Goal: Task Accomplishment & Management: Complete application form

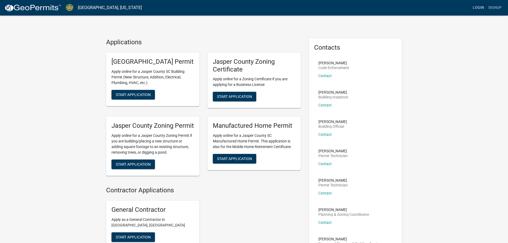
click at [475, 5] on link "Login" at bounding box center [478, 8] width 15 height 10
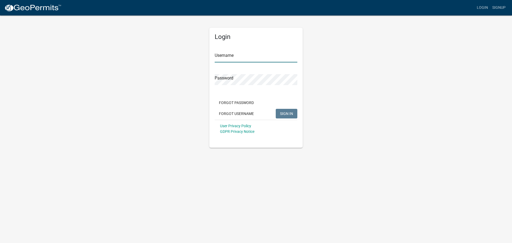
type input "[PERSON_NAME][EMAIL_ADDRESS][PERSON_NAME][DOMAIN_NAME]"
click at [290, 113] on span "SIGN IN" at bounding box center [286, 113] width 13 height 4
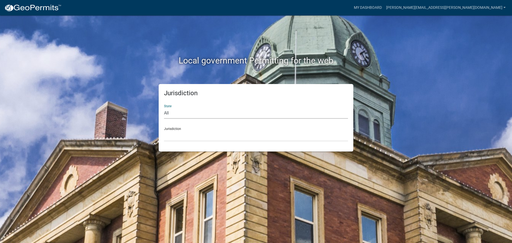
drag, startPoint x: 172, startPoint y: 114, endPoint x: 174, endPoint y: 118, distance: 4.5
click at [172, 114] on select "All [US_STATE] [US_STATE] [US_STATE] [US_STATE] [US_STATE] [US_STATE] [US_STATE…" at bounding box center [256, 113] width 184 height 11
select select "[US_STATE]"
click at [164, 108] on select "All [US_STATE] [US_STATE] [US_STATE] [US_STATE] [US_STATE] [US_STATE] [US_STATE…" at bounding box center [256, 113] width 184 height 11
click at [182, 142] on div "Jurisdiction State All [US_STATE] [US_STATE] [US_STATE] [US_STATE] [US_STATE] […" at bounding box center [256, 118] width 195 height 68
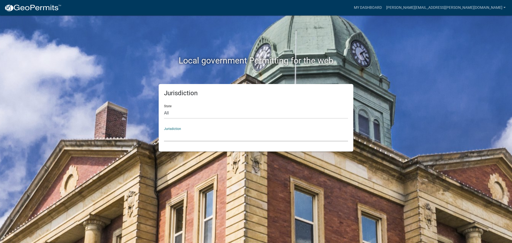
click at [183, 133] on select "[GEOGRAPHIC_DATA], [US_STATE] [GEOGRAPHIC_DATA], [US_STATE]" at bounding box center [256, 136] width 184 height 11
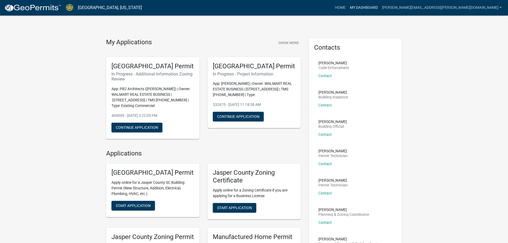
click at [380, 7] on link "My Dashboard" at bounding box center [364, 8] width 32 height 10
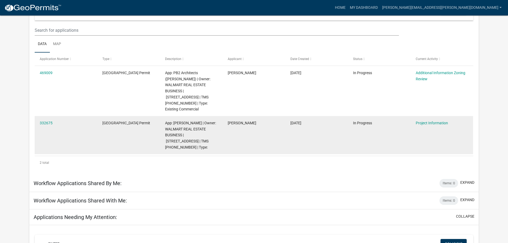
scroll to position [53, 0]
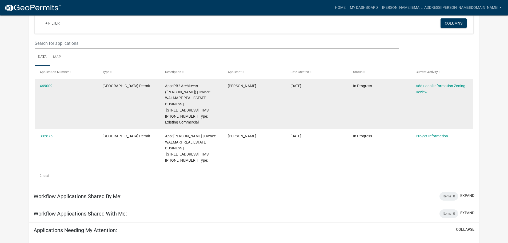
drag, startPoint x: 64, startPoint y: 132, endPoint x: 392, endPoint y: 101, distance: 329.2
click at [366, 100] on datatable-body-cell "In Progress" at bounding box center [379, 104] width 63 height 50
click at [430, 86] on link "Additional Information Zoning Review" at bounding box center [441, 89] width 50 height 10
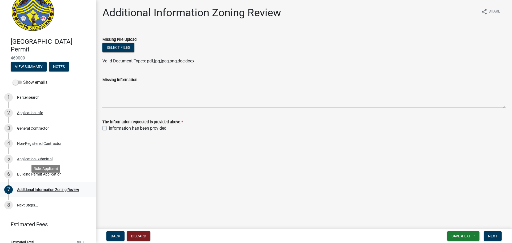
scroll to position [21, 0]
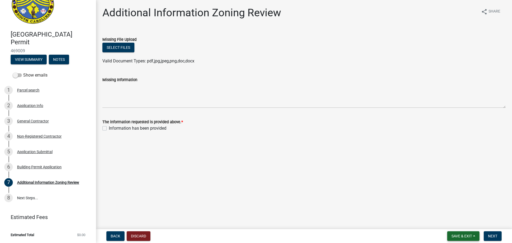
click at [465, 238] on span "Save & Exit" at bounding box center [462, 236] width 21 height 4
click at [20, 76] on span at bounding box center [17, 75] width 9 height 4
click at [23, 72] on input "Show emails" at bounding box center [23, 72] width 0 height 0
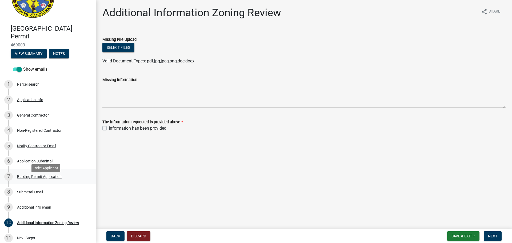
scroll to position [13, 0]
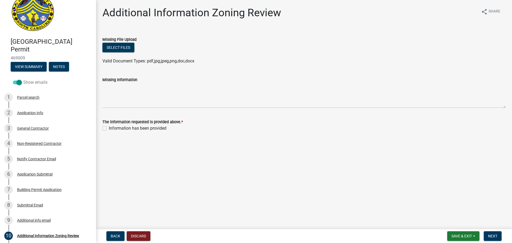
click at [16, 82] on span at bounding box center [17, 83] width 9 height 4
click at [23, 79] on input "Show emails" at bounding box center [23, 79] width 0 height 0
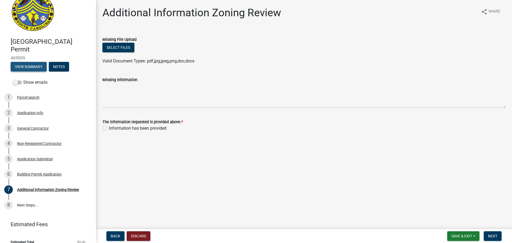
click at [27, 67] on button "View Summary" at bounding box center [29, 67] width 36 height 10
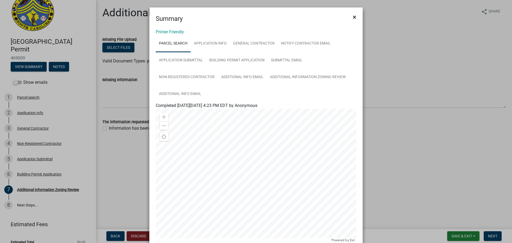
click at [353, 16] on span "×" at bounding box center [354, 16] width 3 height 7
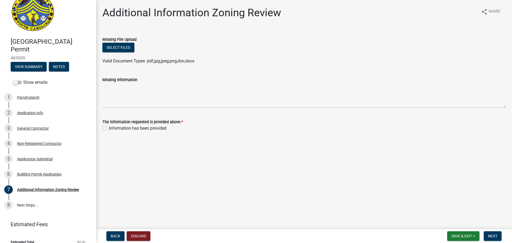
click at [31, 59] on span "469009" at bounding box center [48, 58] width 75 height 5
click at [472, 235] on span "Save & Exit" at bounding box center [462, 236] width 21 height 4
click at [460, 223] on button "Save & Exit" at bounding box center [458, 222] width 43 height 13
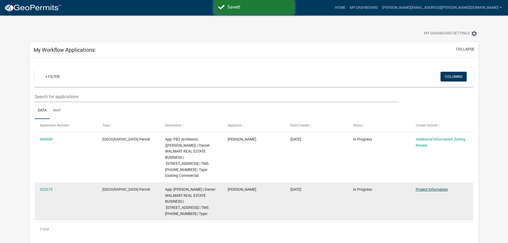
click at [440, 187] on link "Project Information" at bounding box center [432, 189] width 32 height 4
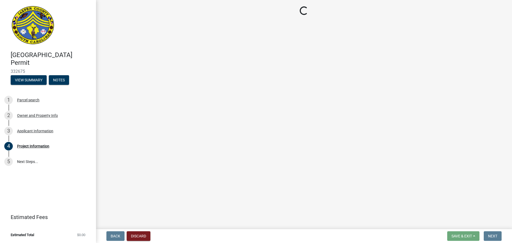
select select "9ee69ee8-4d28-486b-bc7b-e904e70aa828"
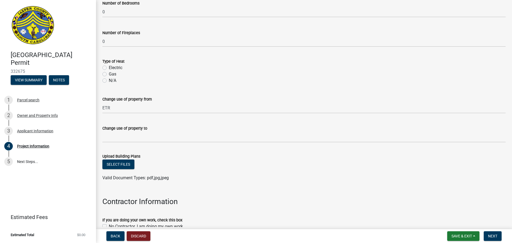
scroll to position [278, 0]
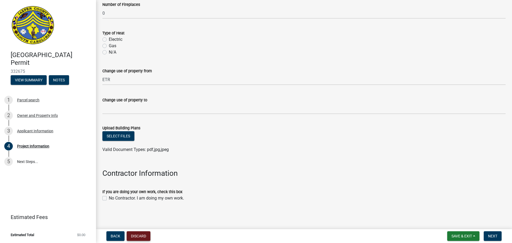
click at [138, 239] on button "Discard" at bounding box center [139, 236] width 24 height 10
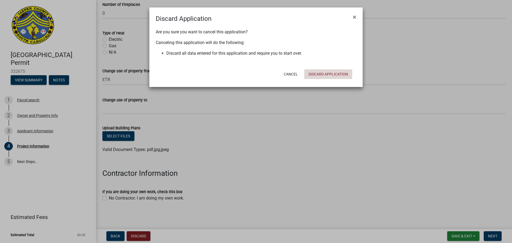
drag, startPoint x: 330, startPoint y: 77, endPoint x: 335, endPoint y: 102, distance: 25.7
click at [330, 77] on button "Discard Application" at bounding box center [329, 74] width 48 height 10
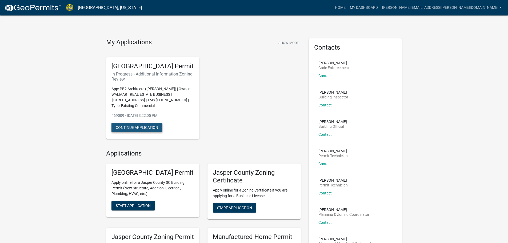
drag, startPoint x: 153, startPoint y: 135, endPoint x: 151, endPoint y: 132, distance: 2.9
click at [151, 132] on button "Continue Application" at bounding box center [137, 128] width 51 height 10
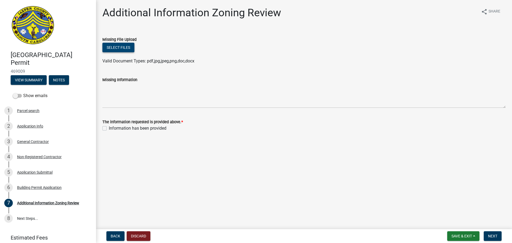
click at [121, 49] on button "Select files" at bounding box center [118, 48] width 32 height 10
click at [119, 46] on button "Select files" at bounding box center [118, 48] width 32 height 10
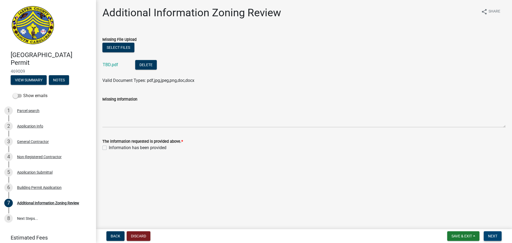
click at [501, 234] on button "Next" at bounding box center [493, 236] width 18 height 10
click at [106, 150] on div "Information has been provided" at bounding box center [304, 148] width 404 height 6
click at [106, 144] on div "The information requested is provided above. *" at bounding box center [304, 141] width 404 height 6
click at [109, 149] on label "Information has been provided" at bounding box center [138, 148] width 58 height 6
click at [109, 148] on input "Information has been provided" at bounding box center [110, 146] width 3 height 3
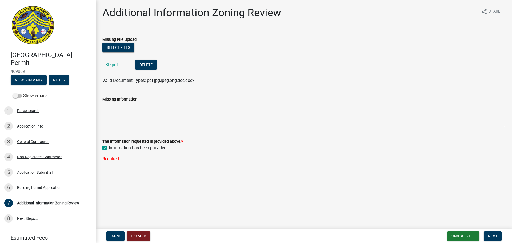
checkbox input "true"
click at [496, 236] on span "Next" at bounding box center [492, 236] width 9 height 4
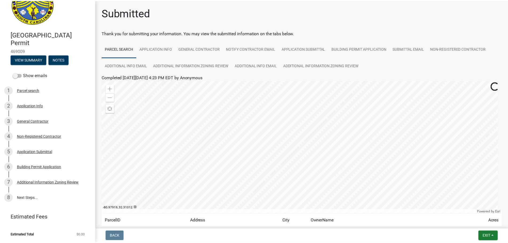
scroll to position [45, 0]
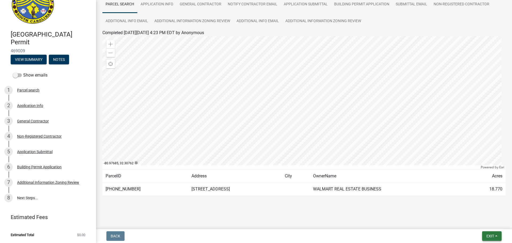
drag, startPoint x: 496, startPoint y: 236, endPoint x: 493, endPoint y: 235, distance: 3.2
click at [494, 235] on button "Exit" at bounding box center [492, 236] width 19 height 10
drag, startPoint x: 483, startPoint y: 225, endPoint x: 486, endPoint y: 234, distance: 9.6
click at [483, 225] on button "Save & Exit" at bounding box center [480, 222] width 43 height 13
